Goal: Information Seeking & Learning: Learn about a topic

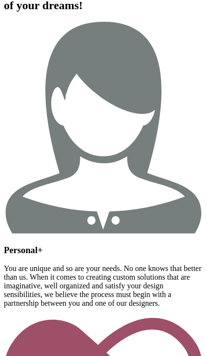
scroll to position [709, 0]
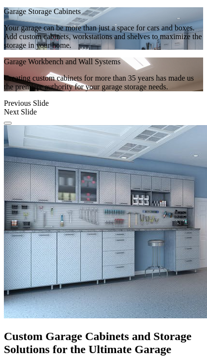
scroll to position [1312, 0]
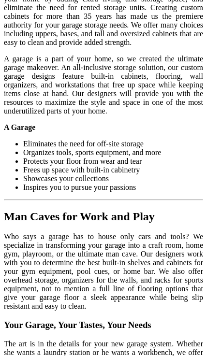
scroll to position [1751, 0]
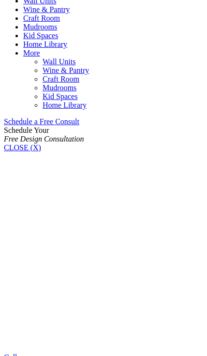
scroll to position [549, 0]
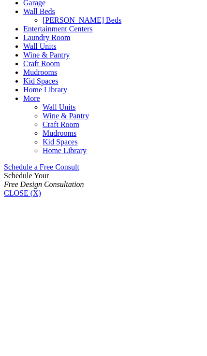
scroll to position [502, 0]
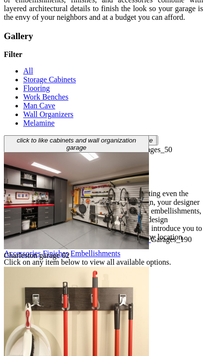
scroll to position [2136, 0]
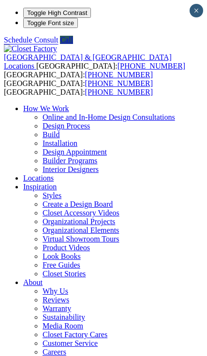
scroll to position [408, 0]
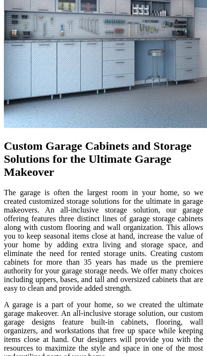
scroll to position [1501, 0]
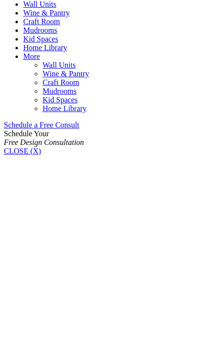
scroll to position [546, 0]
